Goal: Information Seeking & Learning: Understand process/instructions

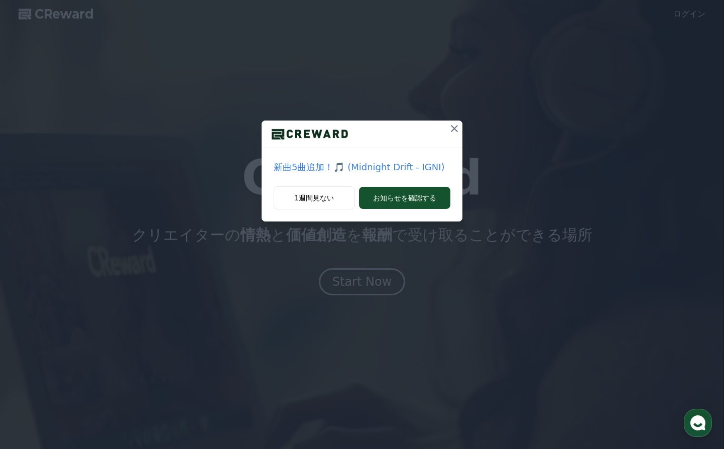
click at [450, 126] on icon at bounding box center [454, 129] width 12 height 12
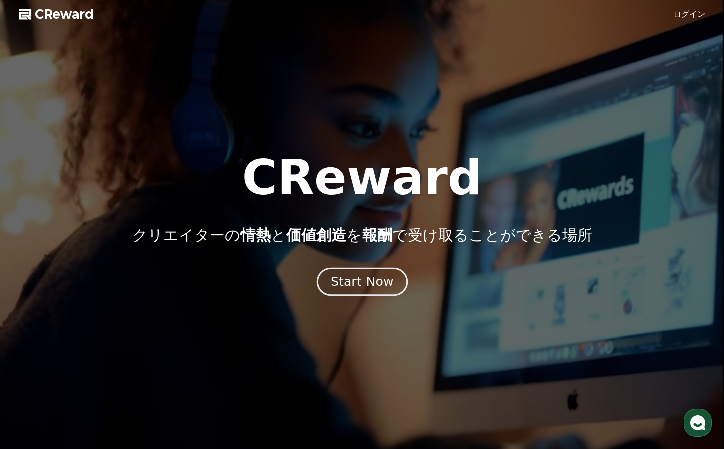
click at [385, 271] on button "Start Now" at bounding box center [361, 282] width 91 height 29
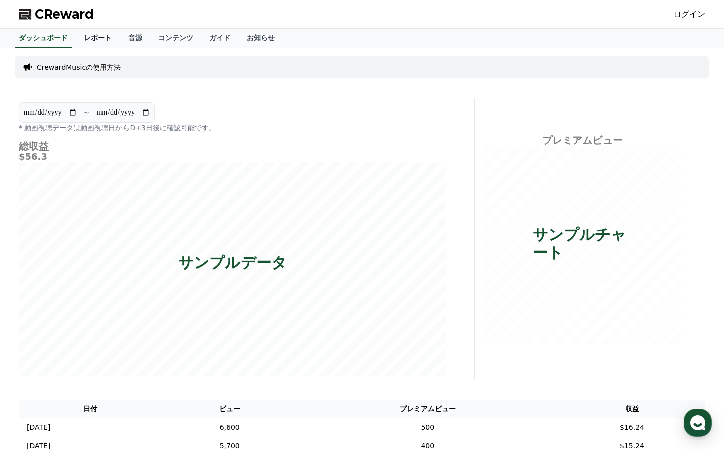
click at [90, 38] on link "レポート" at bounding box center [98, 38] width 44 height 19
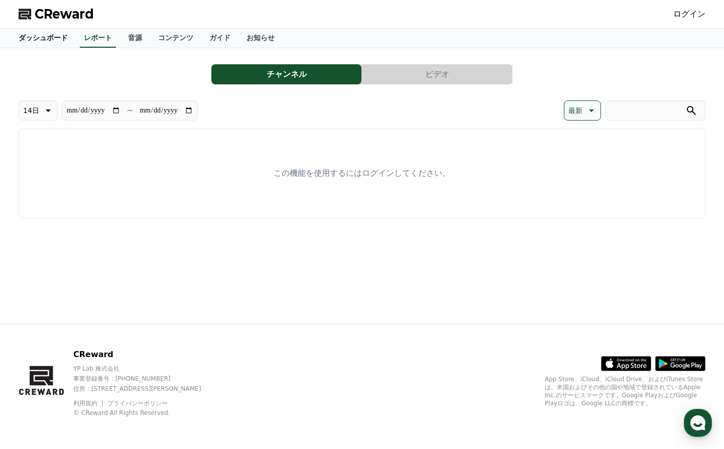
click at [42, 35] on link "ダッシュボード" at bounding box center [43, 38] width 65 height 19
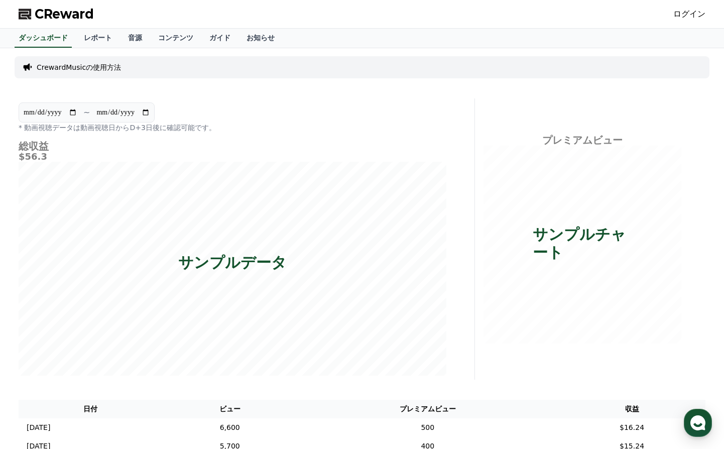
click at [95, 69] on p "CrewardMusicの使用方法" at bounding box center [79, 67] width 84 height 10
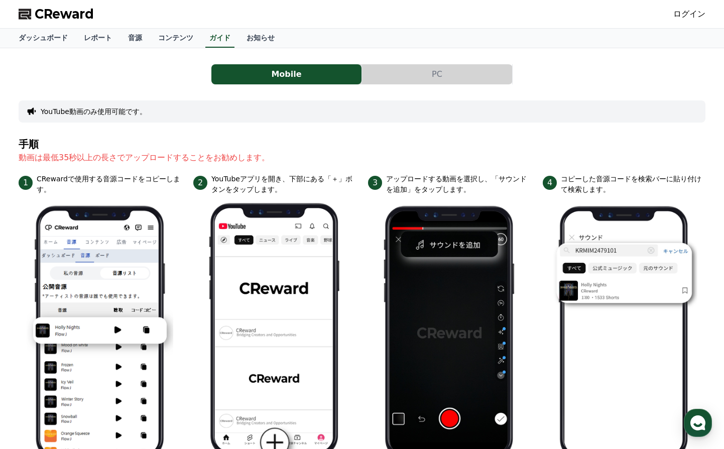
click at [389, 74] on button "PC" at bounding box center [437, 74] width 150 height 20
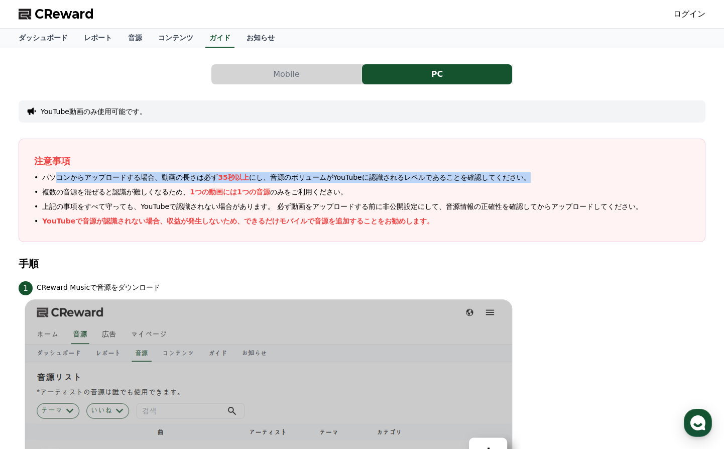
drag, startPoint x: 51, startPoint y: 176, endPoint x: 495, endPoint y: 183, distance: 444.5
click at [481, 183] on ul "パソコンからアップロードする場合、動画の長さは必ず 35秒以上 にし、音源のボリュームがYouTubeに認識されるレベルであることを確認してください。 複数の…" at bounding box center [362, 199] width 656 height 54
click at [495, 183] on ul "パソコンからアップロードする場合、動画の長さは必ず 35秒以上 にし、音源のボリュームがYouTubeに認識されるレベルであることを確認してください。 複数の…" at bounding box center [362, 199] width 656 height 54
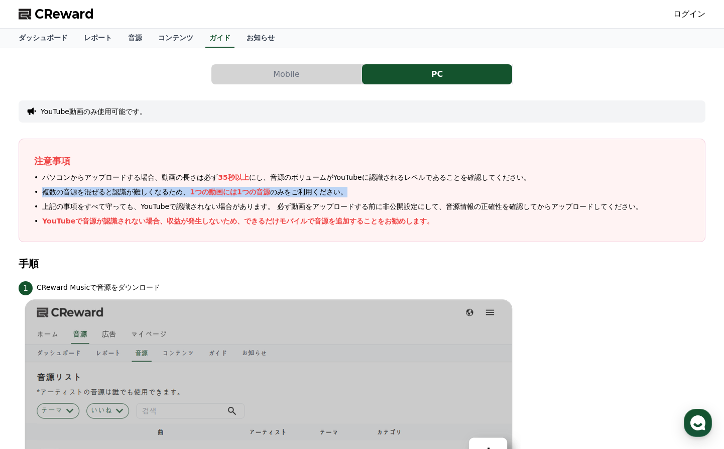
drag, startPoint x: 41, startPoint y: 190, endPoint x: 326, endPoint y: 191, distance: 284.7
click at [326, 191] on li "複数の音源を混ぜると認識が難しくなるため、 1つの動画には1つの音源 のみをご利用ください。" at bounding box center [362, 192] width 656 height 11
click at [333, 194] on li "複数の音源を混ぜると認識が難しくなるため、 1つの動画には1つの音源 のみをご利用ください。" at bounding box center [362, 192] width 656 height 11
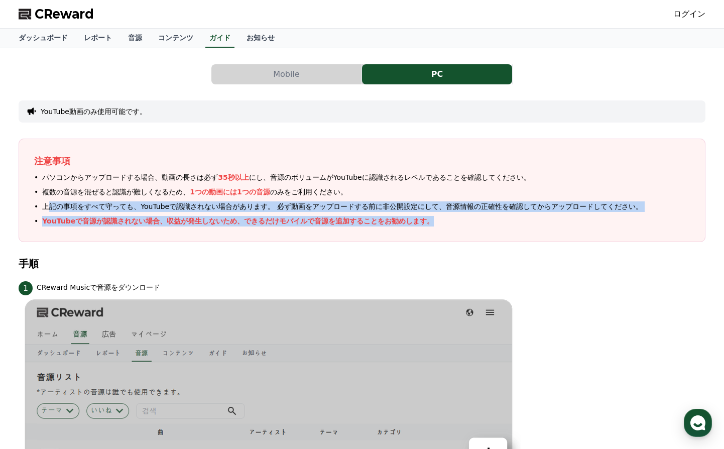
drag, startPoint x: 51, startPoint y: 206, endPoint x: 577, endPoint y: 217, distance: 526.9
click at [577, 217] on ul "パソコンからアップロードする場合、動画の長さは必ず 35秒以上 にし、音源のボリュームがYouTubeに認識されるレベルであることを確認してください。 複数の…" at bounding box center [362, 199] width 656 height 54
click at [585, 219] on li "YouTubeで音源が認識されない場合、収益が発生しないため、できるだけモバイルで音源を追加することをお勧めします。" at bounding box center [362, 221] width 656 height 11
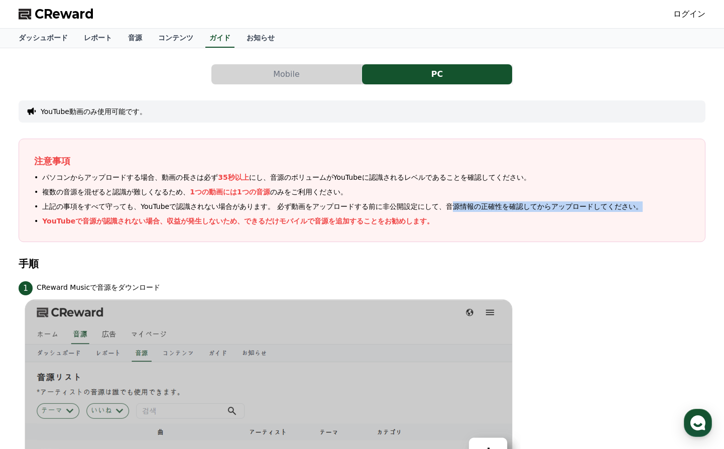
drag, startPoint x: 390, startPoint y: 209, endPoint x: 582, endPoint y: 212, distance: 191.8
click at [557, 213] on ul "パソコンからアップロードする場合、動画の長さは必ず 35秒以上 にし、音源のボリュームがYouTubeに認識されるレベルであることを確認してください。 複数の…" at bounding box center [362, 199] width 656 height 54
click at [582, 212] on ul "パソコンからアップロードする場合、動画の長さは必ず 35秒以上 にし、音源のボリュームがYouTubeに認識されるレベルであることを確認してください。 複数の…" at bounding box center [362, 199] width 656 height 54
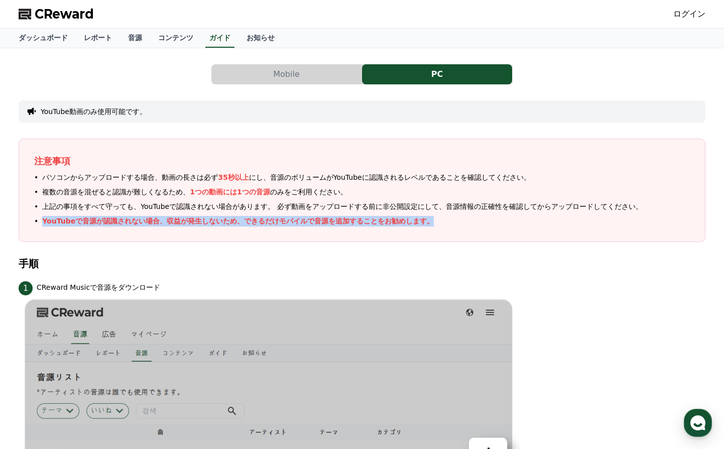
drag, startPoint x: 41, startPoint y: 217, endPoint x: 457, endPoint y: 217, distance: 415.8
click at [457, 217] on li "YouTubeで音源が認識されない場合、収益が発生しないため、できるだけモバイルで音源を追加することをお勧めします。" at bounding box center [362, 221] width 656 height 11
click at [459, 221] on li "YouTubeで音源が認識されない場合、収益が発生しないため、できるだけモバイルで音源を追加することをお勧めします。" at bounding box center [362, 221] width 656 height 11
drag, startPoint x: 37, startPoint y: 222, endPoint x: 439, endPoint y: 226, distance: 401.8
click at [435, 226] on div "注意事項 パソコンからアップロードする場合、動画の長さは必ず 35秒以上 にし、音源のボリュームがYouTubeに認識されるレベルであることを確認してください…" at bounding box center [362, 190] width 687 height 103
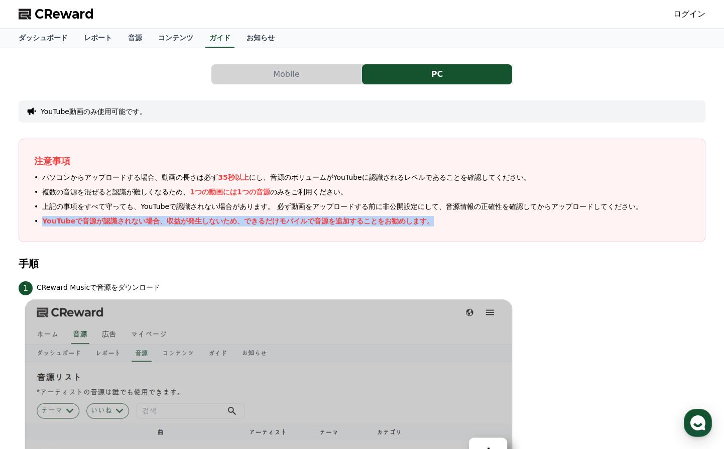
click at [439, 226] on li "YouTubeで音源が認識されない場合、収益が発生しないため、できるだけモバイルで音源を追加することをお勧めします。" at bounding box center [362, 221] width 656 height 11
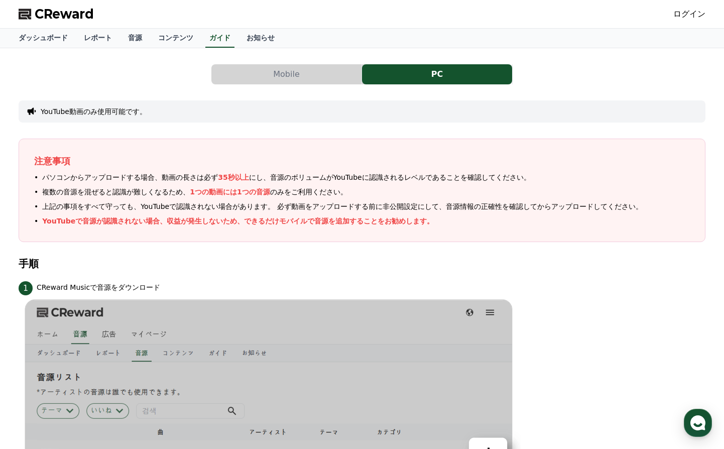
click at [296, 81] on button "Mobile" at bounding box center [286, 74] width 150 height 20
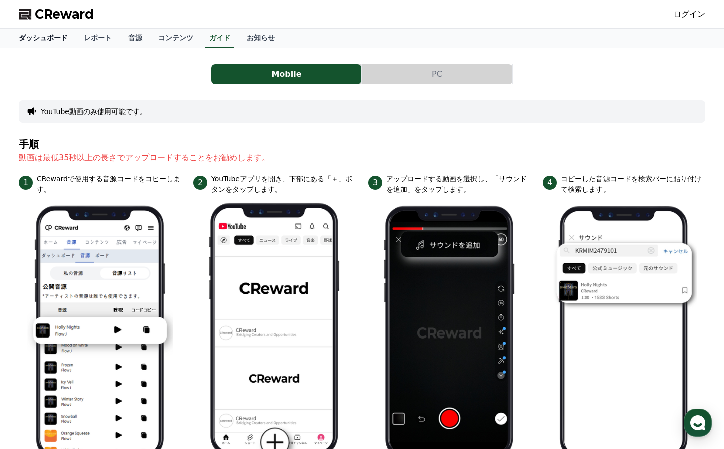
click at [51, 43] on link "ダッシュボード" at bounding box center [43, 38] width 65 height 19
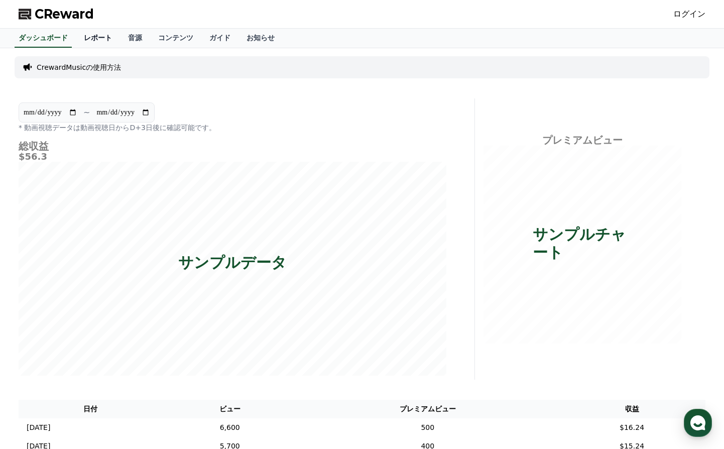
click at [81, 45] on link "レポート" at bounding box center [98, 38] width 44 height 19
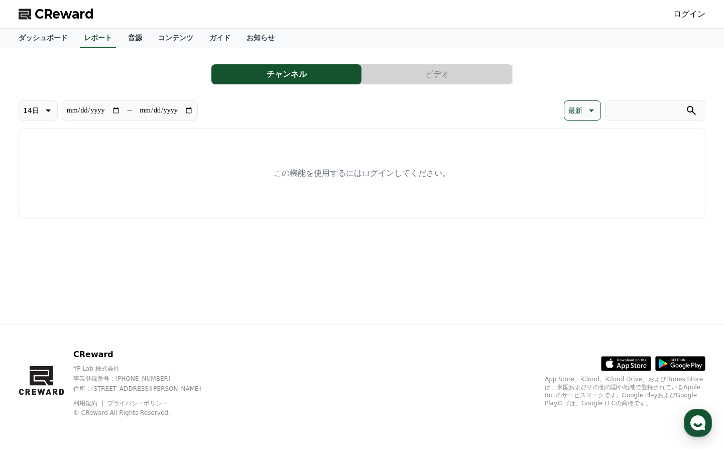
click at [120, 42] on link "音源" at bounding box center [135, 38] width 30 height 19
